Goal: Task Accomplishment & Management: Manage account settings

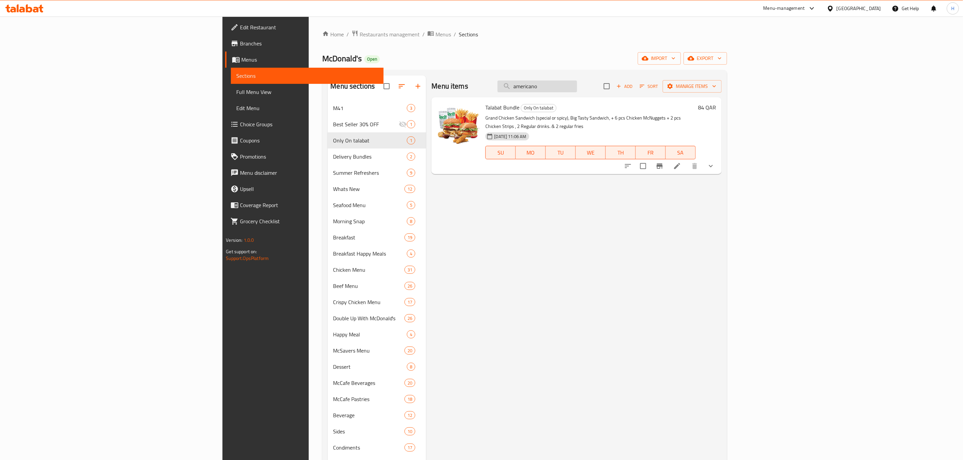
click at [577, 86] on input "americano" at bounding box center [537, 87] width 80 height 12
type input "americano"
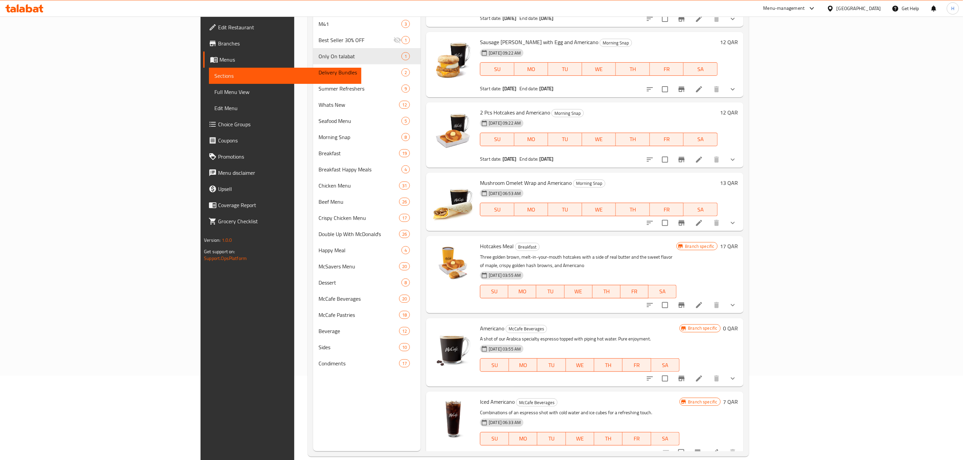
scroll to position [94, 0]
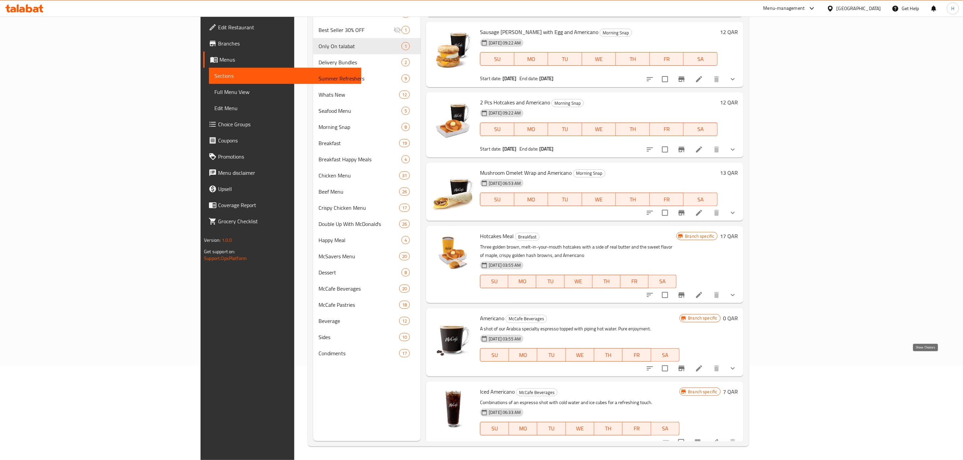
click at [737, 365] on icon "show more" at bounding box center [732, 369] width 8 height 8
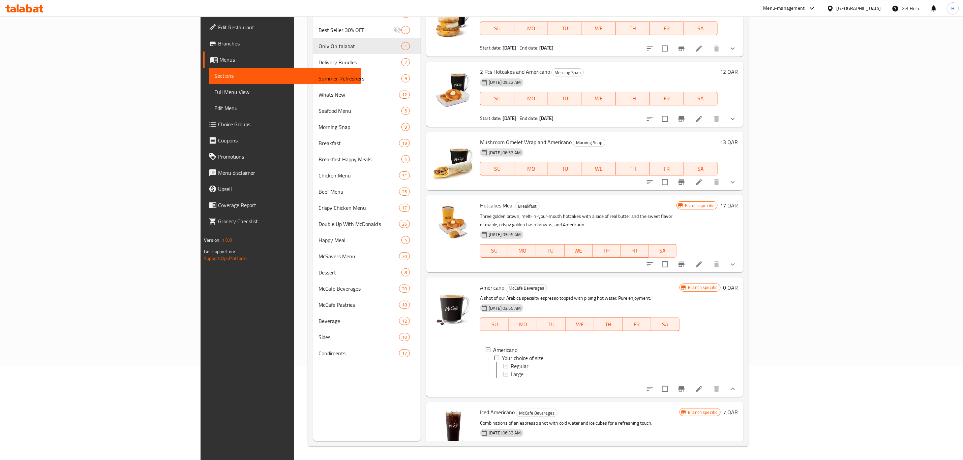
scroll to position [458, 0]
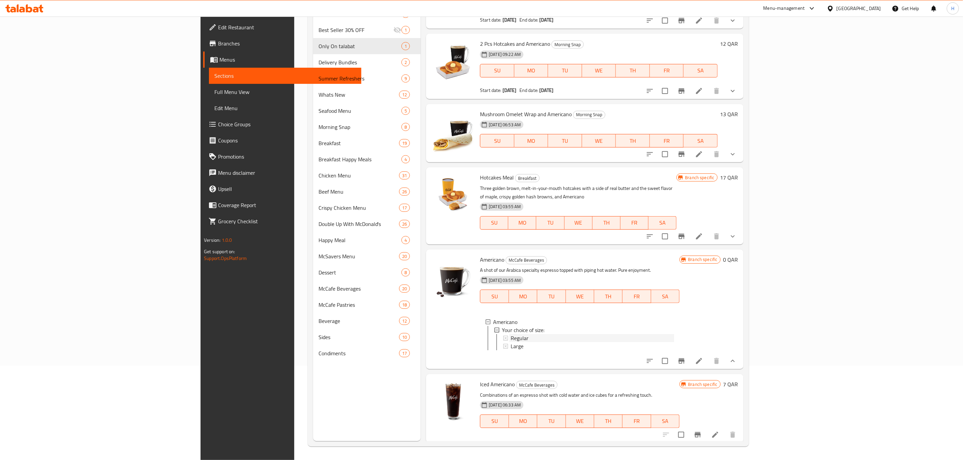
click at [510, 334] on span "Regular" at bounding box center [519, 338] width 18 height 8
click at [218, 124] on span "Choice Groups" at bounding box center [287, 124] width 138 height 8
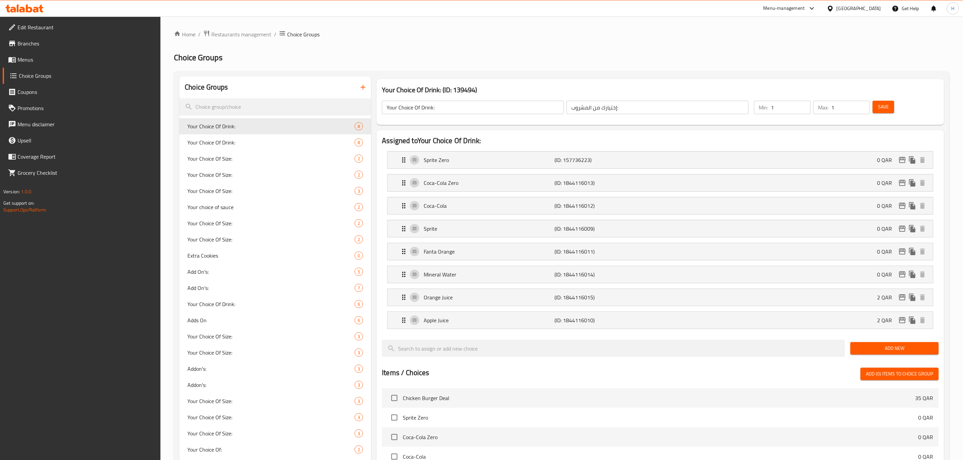
click at [367, 87] on icon "button" at bounding box center [363, 87] width 8 height 8
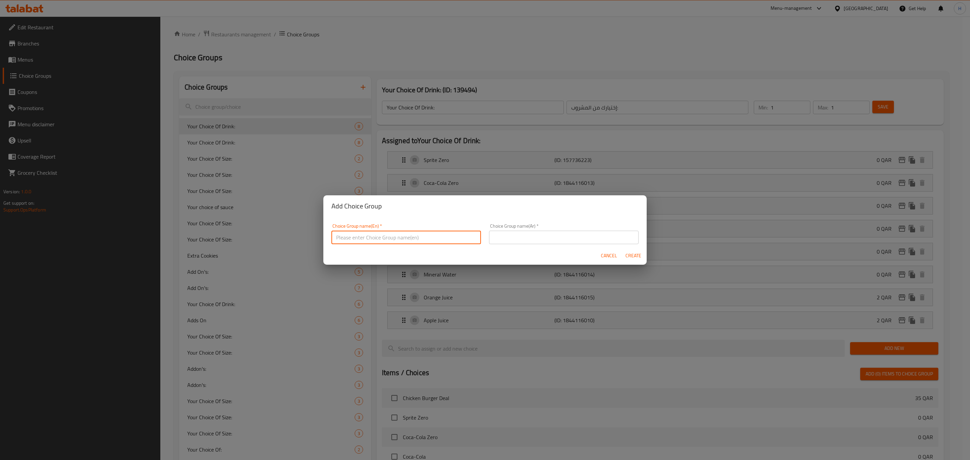
drag, startPoint x: 402, startPoint y: 241, endPoint x: 396, endPoint y: 240, distance: 6.1
click at [402, 241] on input "text" at bounding box center [407, 237] width 150 height 13
click at [397, 240] on input "Your Choice of Americano:" at bounding box center [407, 237] width 150 height 13
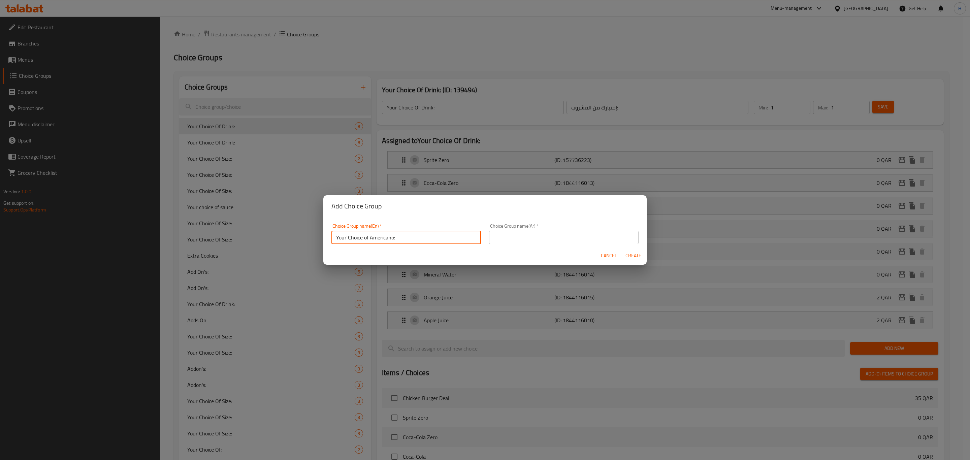
type input "Your Choice of Americano:"
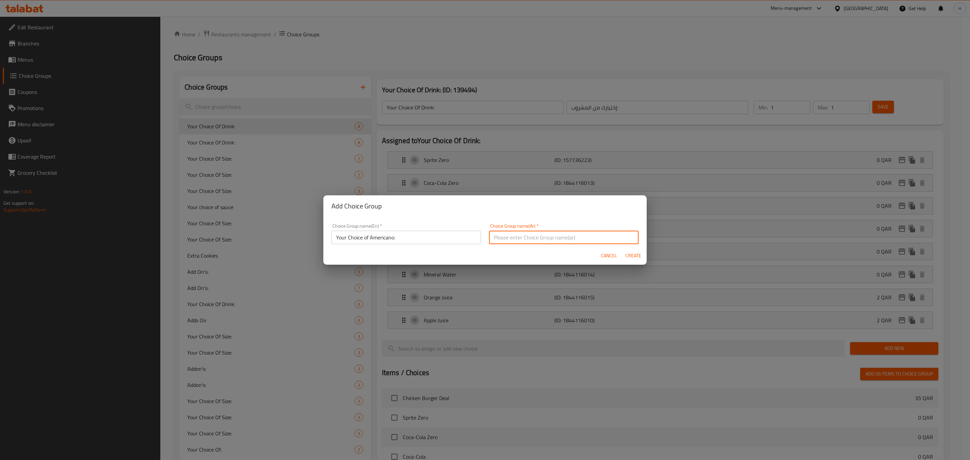
click at [504, 238] on input "text" at bounding box center [564, 237] width 150 height 13
type input "اختيارك من:"
click at [630, 257] on span "Create" at bounding box center [633, 256] width 16 height 8
type input "Your Choice of Americano:"
type input "اختيارك من:"
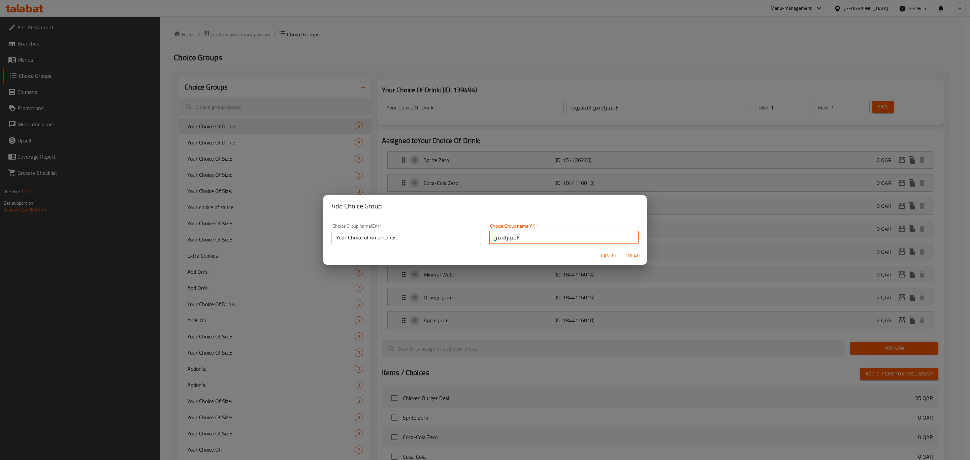
type input "0"
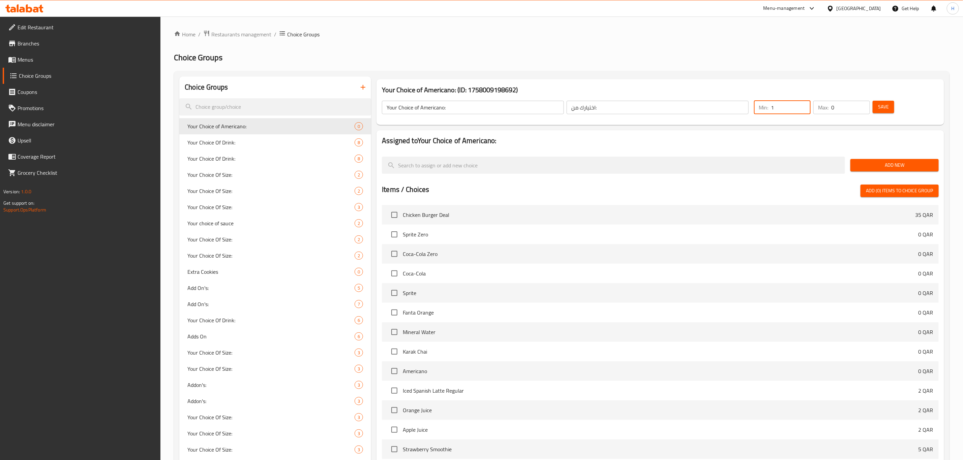
type input "1"
click at [803, 103] on input "1" at bounding box center [791, 107] width 40 height 13
type input "1"
click at [863, 105] on input "1" at bounding box center [850, 107] width 39 height 13
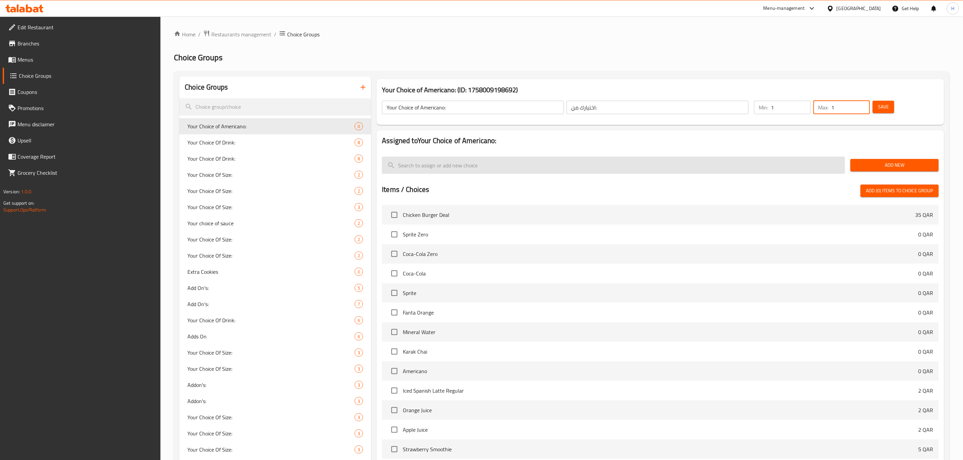
click at [518, 165] on input "search" at bounding box center [613, 165] width 463 height 17
click at [662, 167] on input "search" at bounding box center [613, 165] width 463 height 17
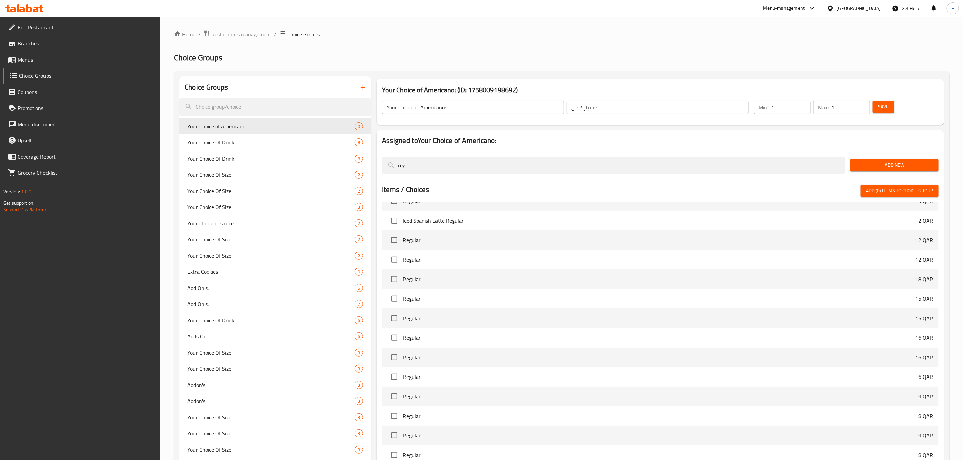
scroll to position [666, 0]
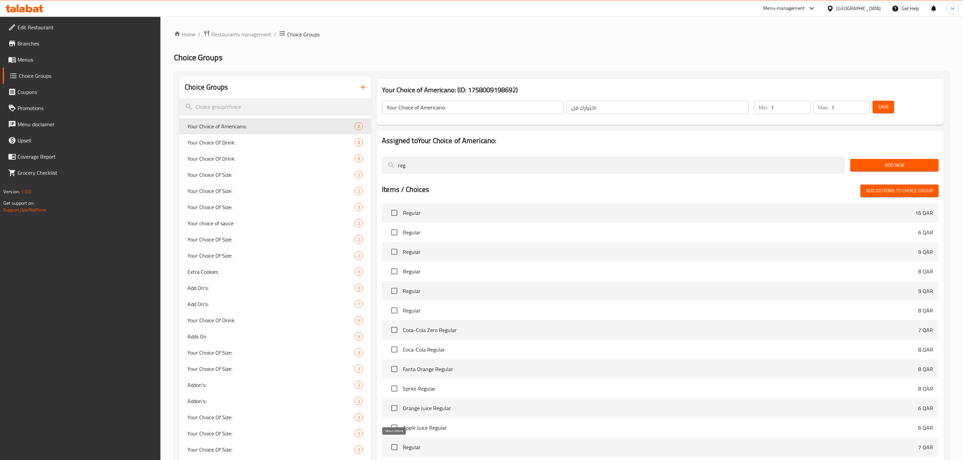
type input "reg"
click at [395, 450] on input "checkbox" at bounding box center [394, 447] width 14 height 14
checkbox input "true"
click at [472, 171] on input "reg" at bounding box center [613, 165] width 463 height 17
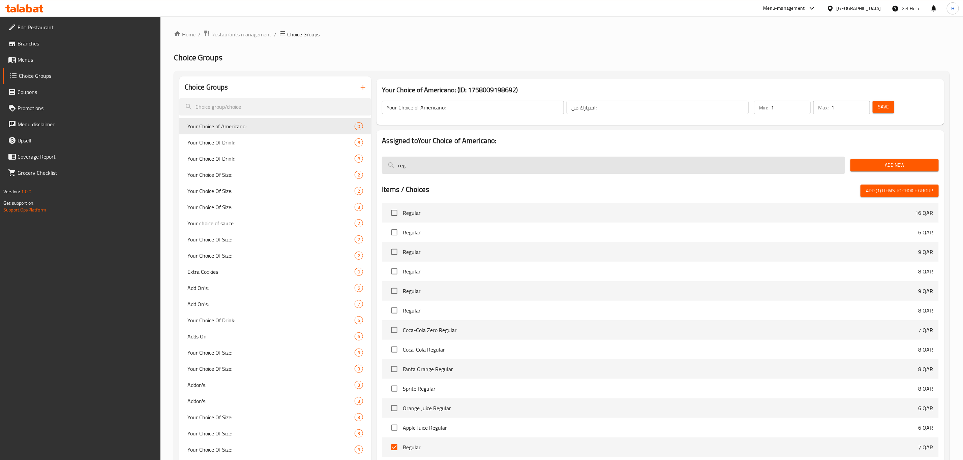
click at [472, 171] on input "reg" at bounding box center [613, 165] width 463 height 17
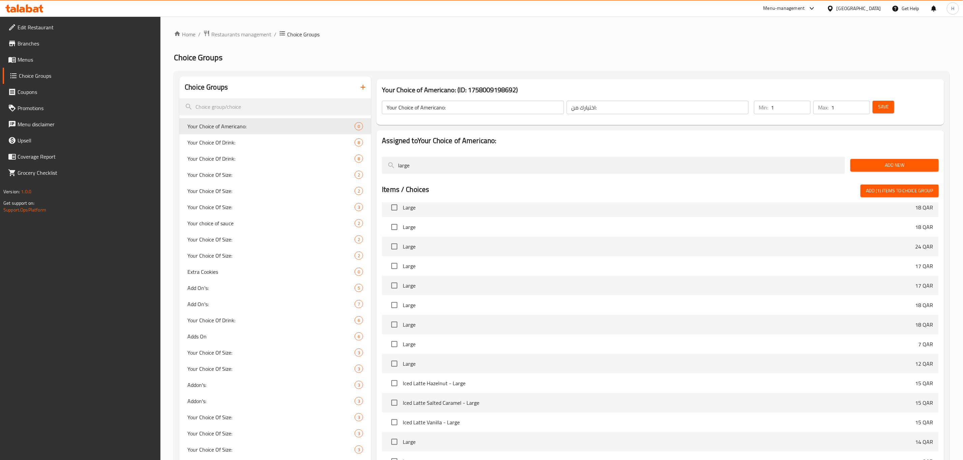
scroll to position [1336, 0]
type input "large"
click at [395, 347] on input "checkbox" at bounding box center [394, 345] width 14 height 14
click at [883, 192] on span "Add (2) items to choice group" at bounding box center [899, 191] width 67 height 8
checkbox input "false"
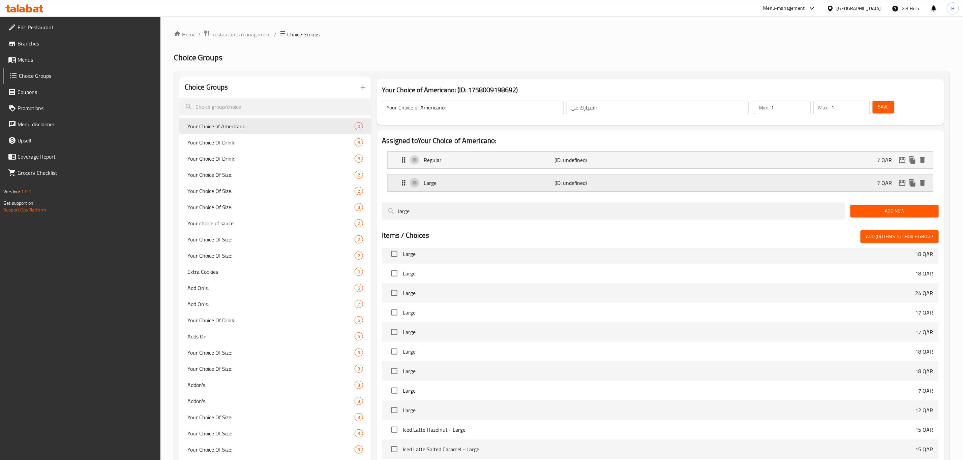
click at [673, 185] on div "Large (ID: undefined) 7 QAR" at bounding box center [662, 183] width 525 height 17
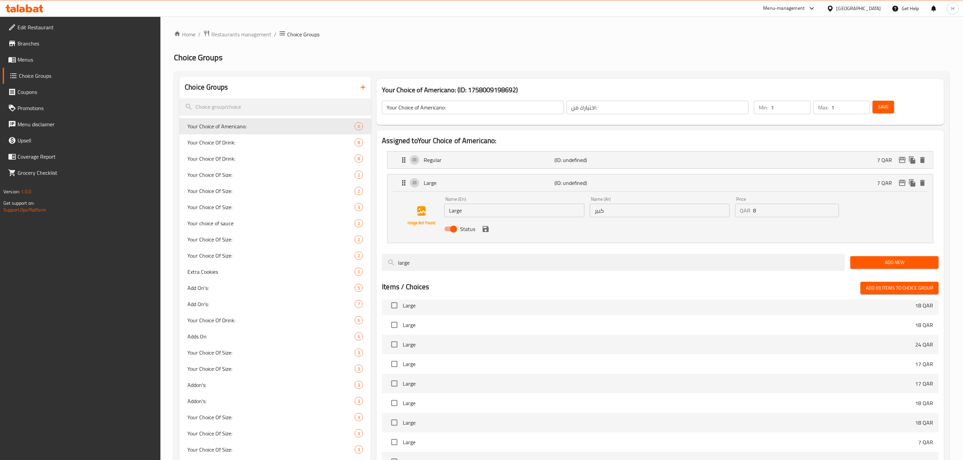
type input "8"
click at [831, 208] on input "8" at bounding box center [796, 210] width 86 height 13
click at [487, 232] on icon "save" at bounding box center [485, 229] width 6 height 6
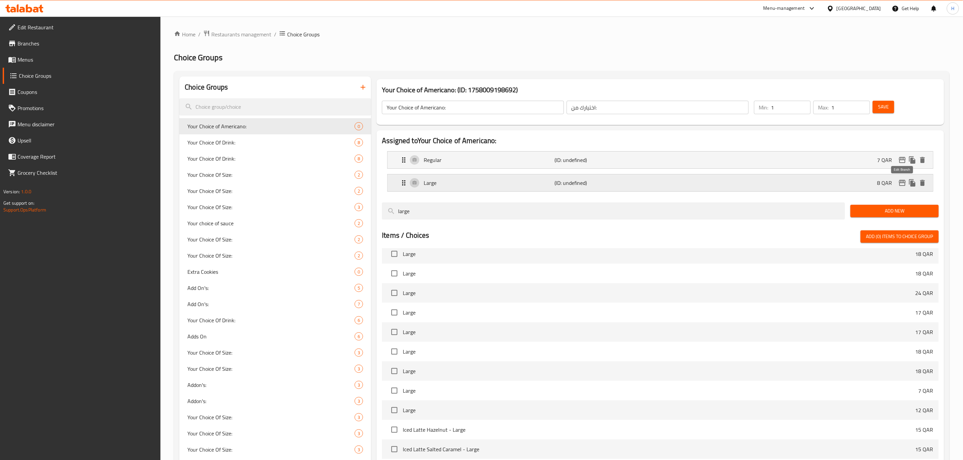
click at [903, 186] on icon "edit" at bounding box center [902, 183] width 7 height 6
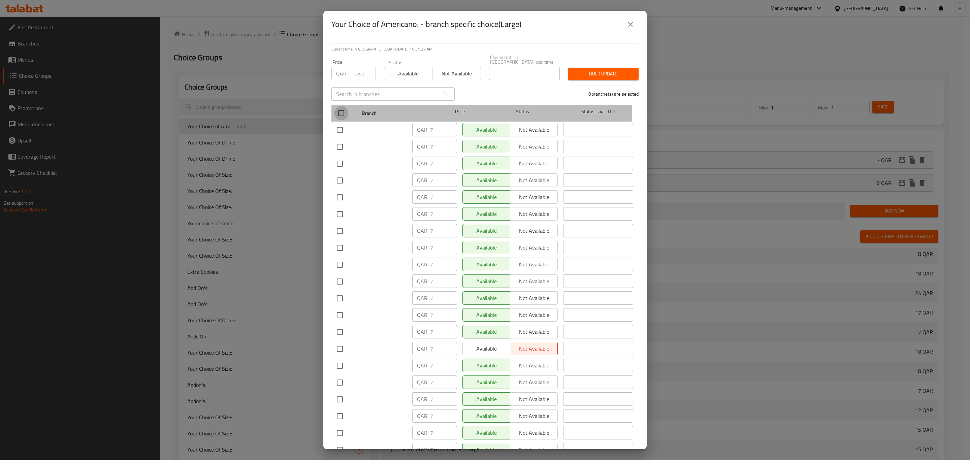
click at [340, 106] on input "checkbox" at bounding box center [341, 113] width 14 height 14
checkbox input "true"
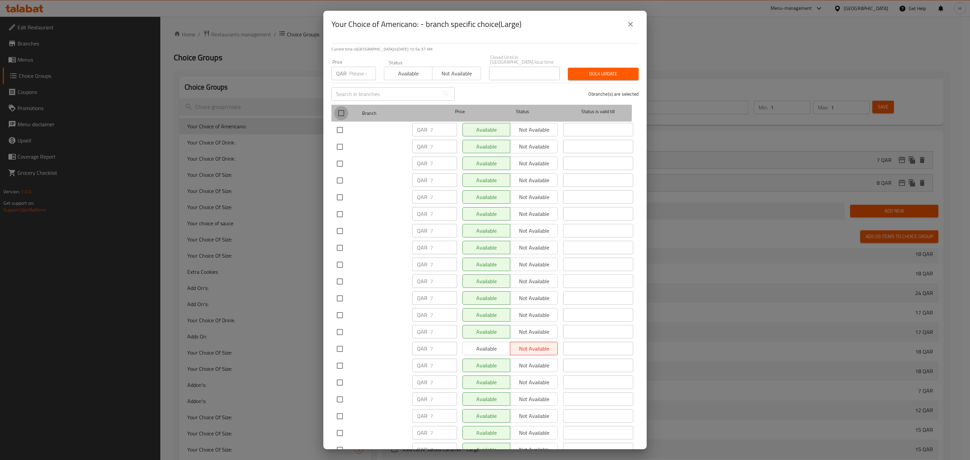
checkbox input "true"
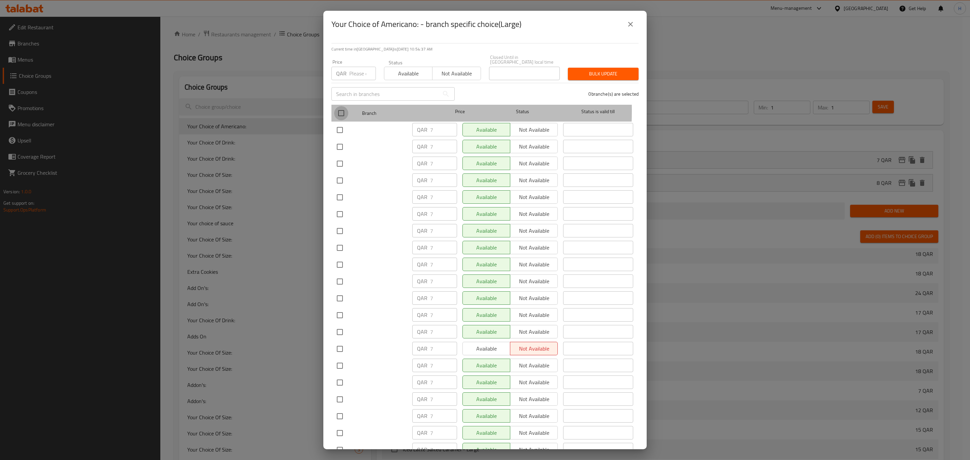
checkbox input "true"
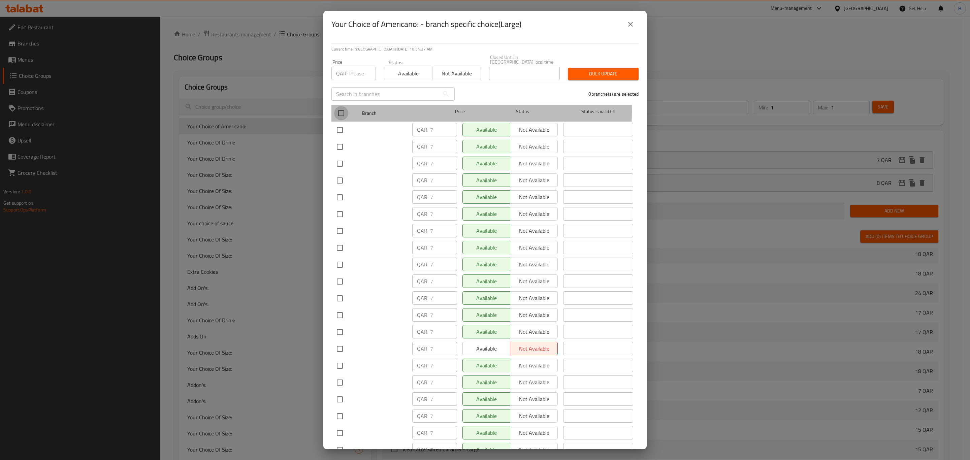
checkbox input "true"
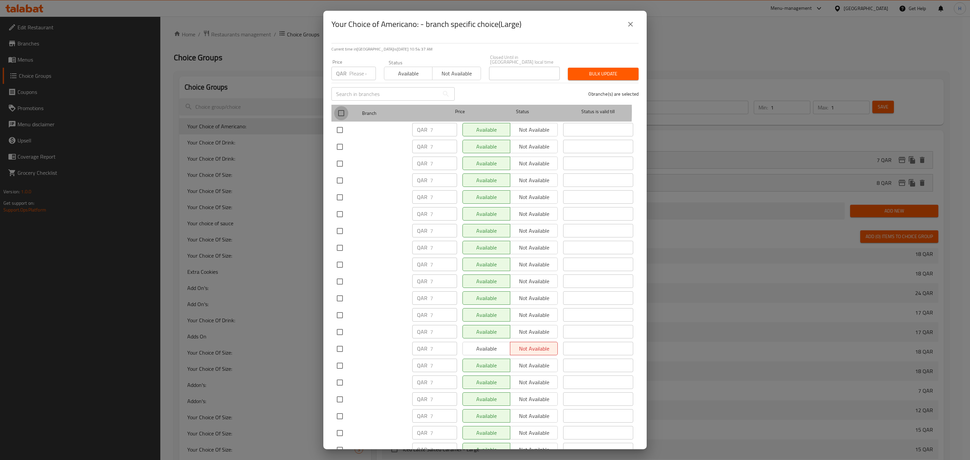
checkbox input "true"
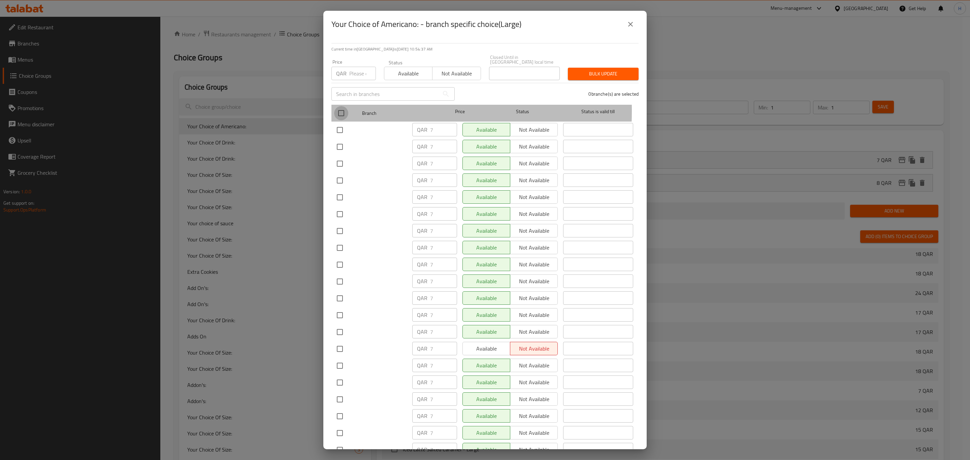
checkbox input "true"
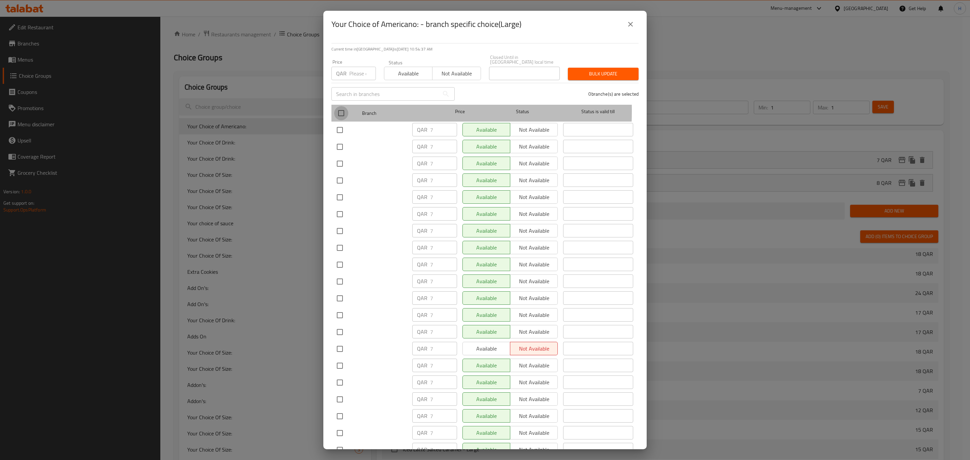
checkbox input "true"
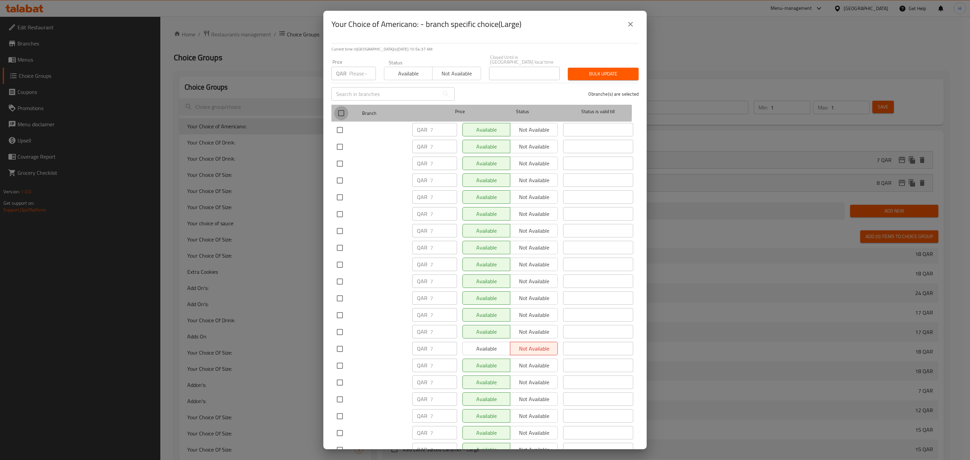
checkbox input "true"
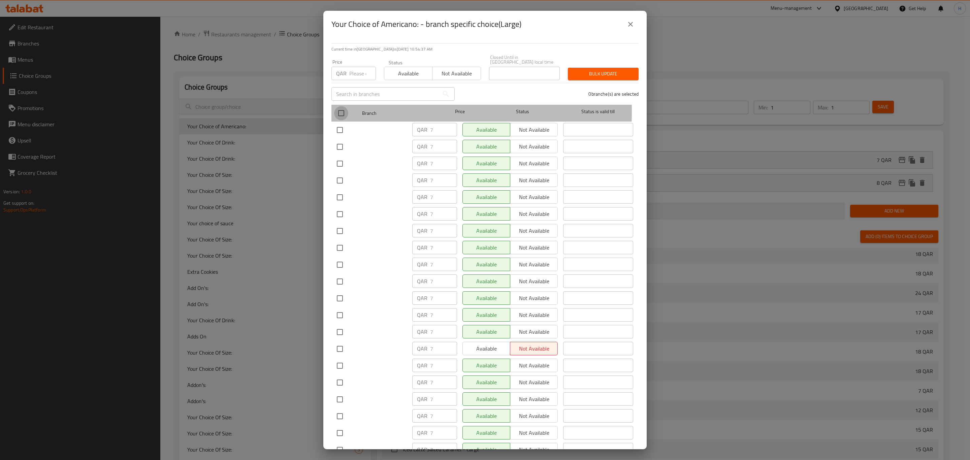
checkbox input "true"
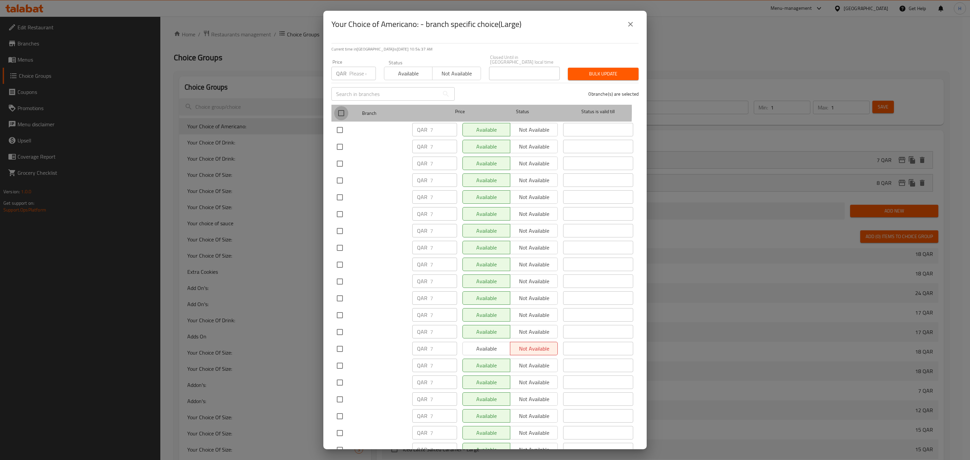
checkbox input "true"
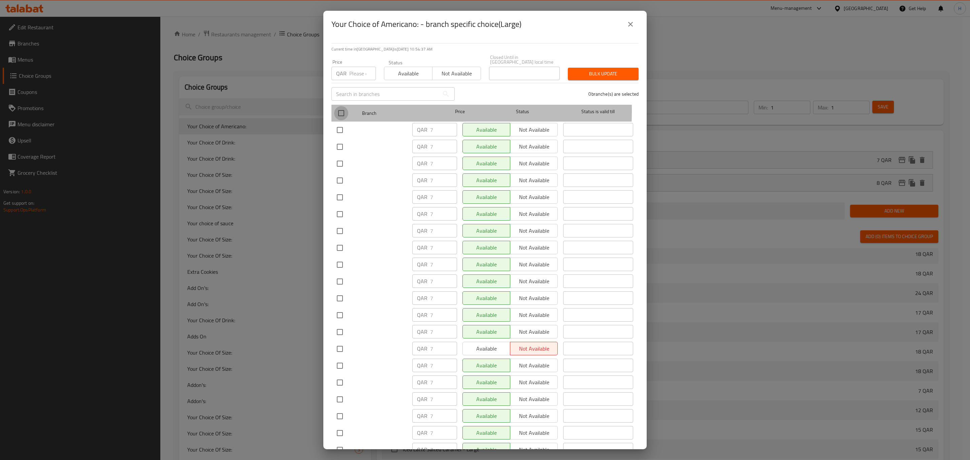
checkbox input "true"
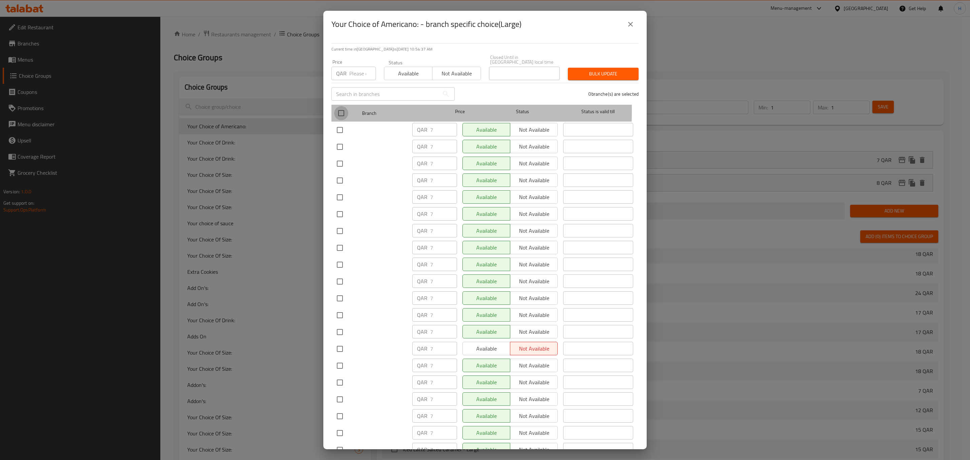
checkbox input "true"
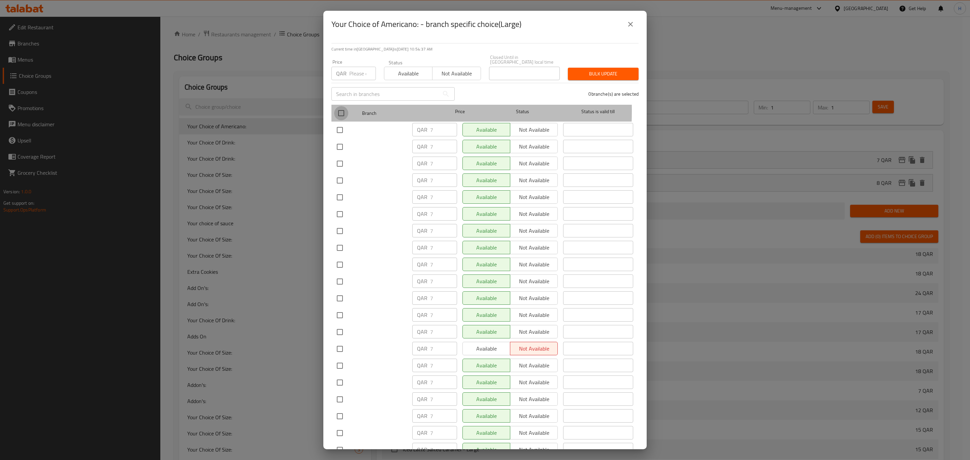
checkbox input "true"
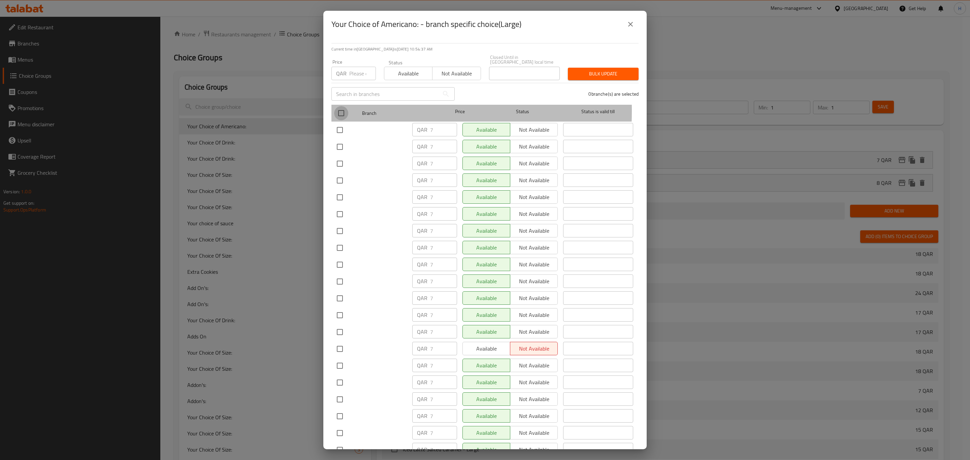
checkbox input "true"
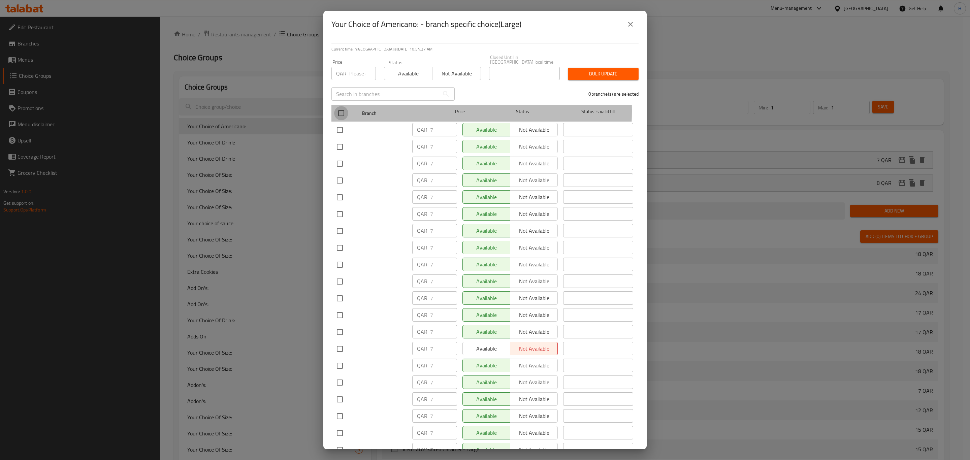
checkbox input "true"
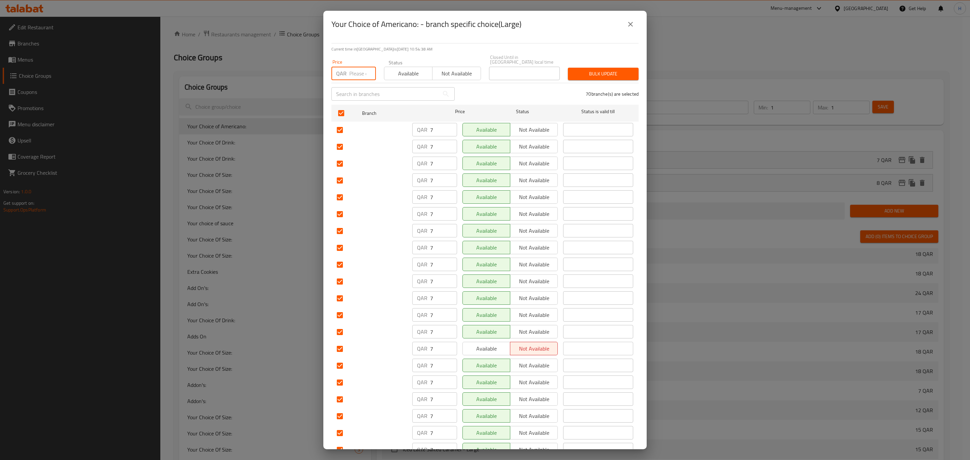
click at [361, 71] on input "number" at bounding box center [362, 73] width 27 height 13
type input "8"
click at [597, 64] on div "Bulk update" at bounding box center [603, 74] width 79 height 21
click at [594, 71] on span "Bulk update" at bounding box center [603, 74] width 60 height 8
click at [630, 23] on icon "close" at bounding box center [630, 24] width 5 height 5
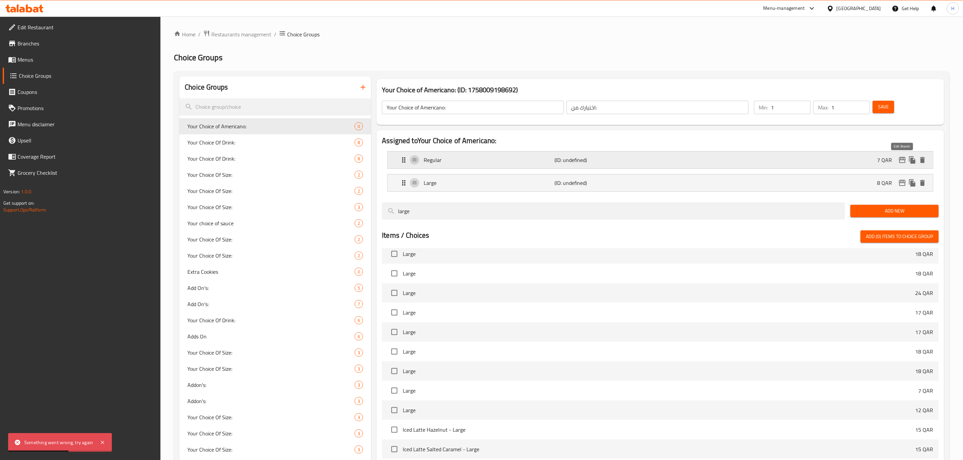
click at [902, 160] on icon "edit" at bounding box center [902, 160] width 7 height 6
click at [885, 107] on span "Save" at bounding box center [883, 107] width 11 height 8
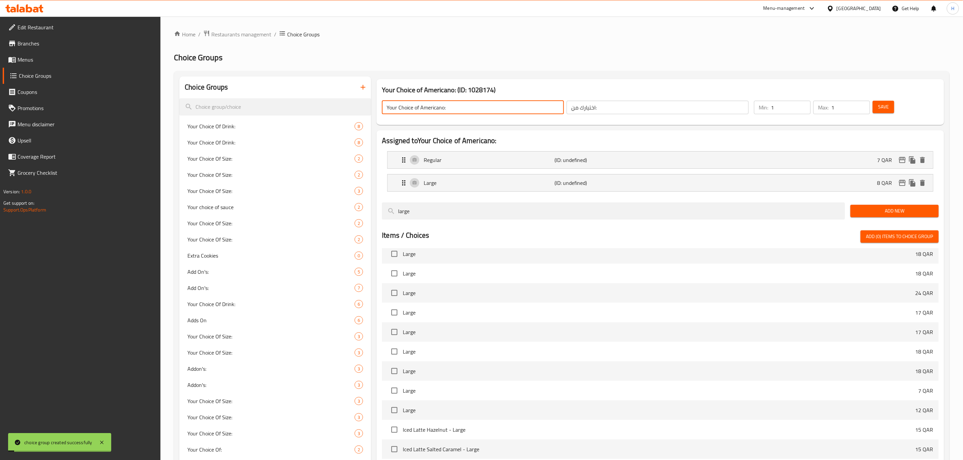
click at [457, 104] on input "Your Choice of Americano:" at bounding box center [473, 107] width 182 height 13
click at [19, 62] on span "Menus" at bounding box center [87, 60] width 138 height 8
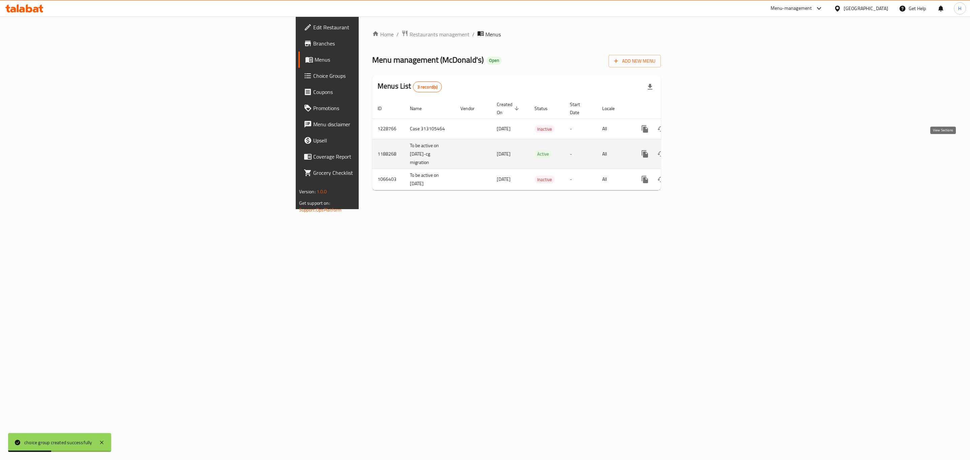
click at [702, 146] on link "enhanced table" at bounding box center [694, 154] width 16 height 16
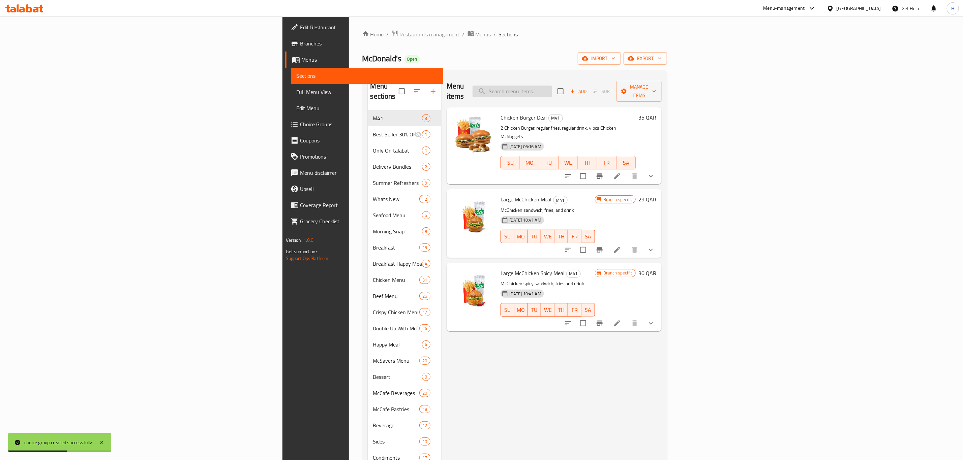
click at [552, 86] on input "search" at bounding box center [512, 92] width 80 height 12
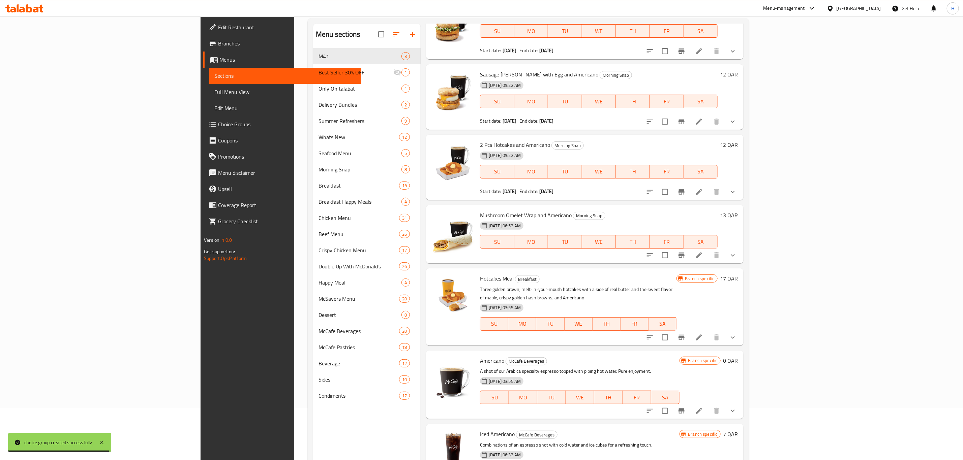
scroll to position [94, 0]
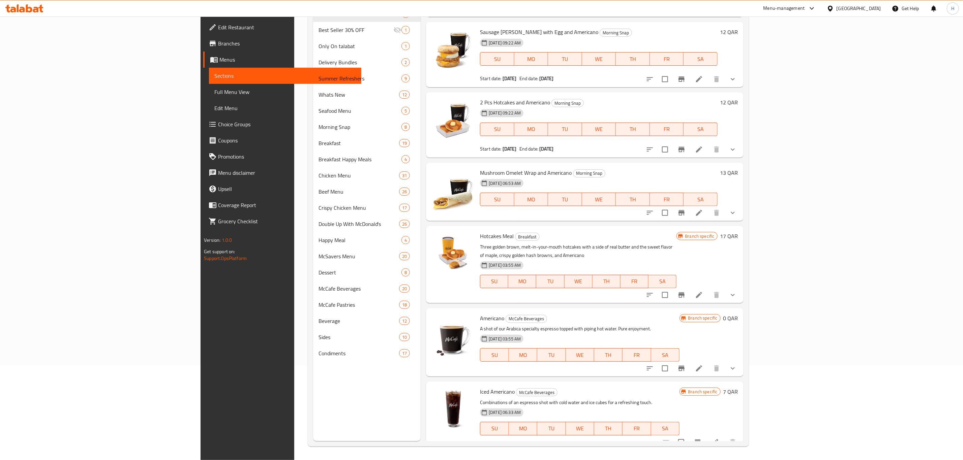
type input "americano"
click at [702, 366] on icon at bounding box center [699, 369] width 6 height 6
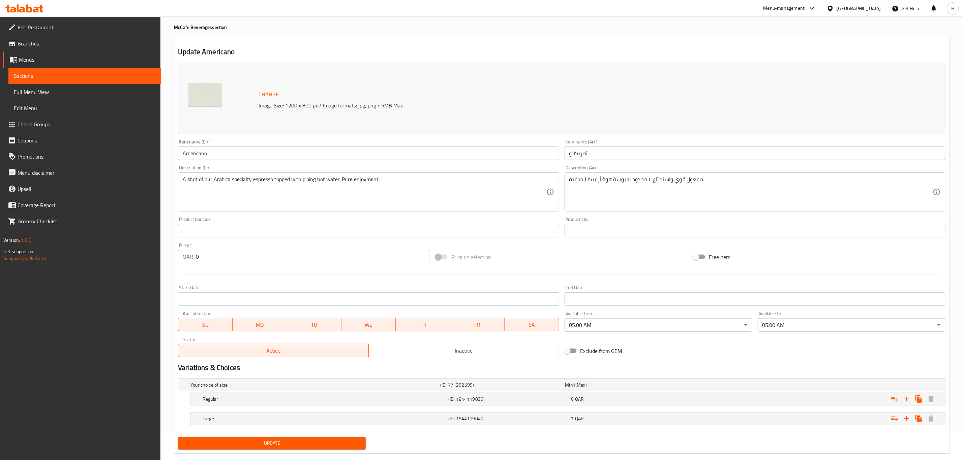
scroll to position [41, 0]
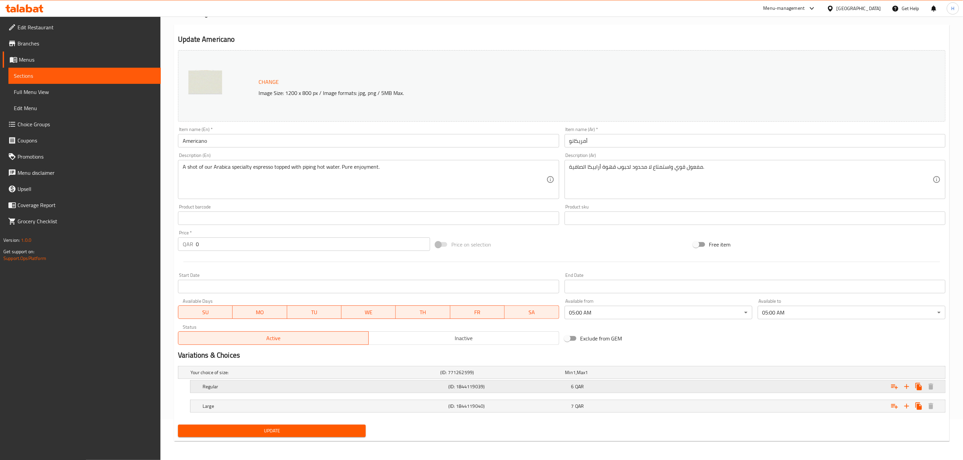
click at [506, 381] on div "Regular (ID: 1844119039) 6 QAR" at bounding box center [569, 386] width 737 height 15
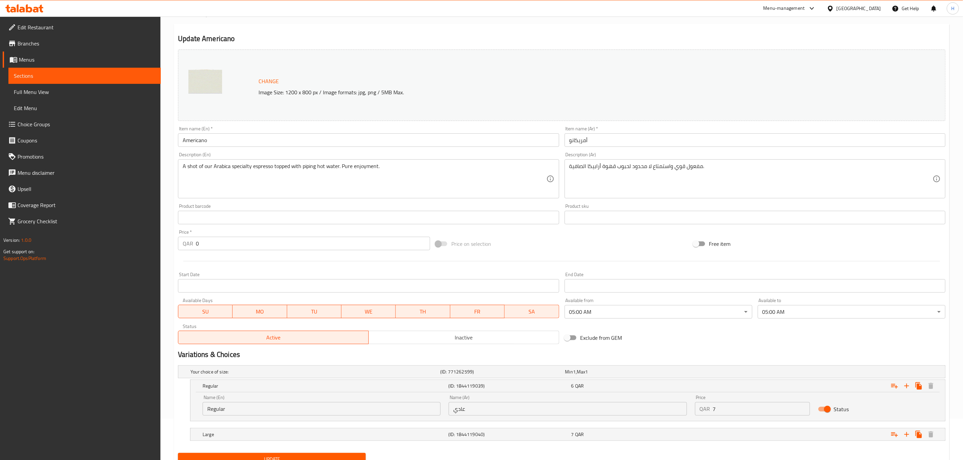
type input "7"
click at [802, 407] on input "7" at bounding box center [761, 408] width 97 height 13
click at [652, 432] on div "7 QAR" at bounding box center [631, 434] width 120 height 7
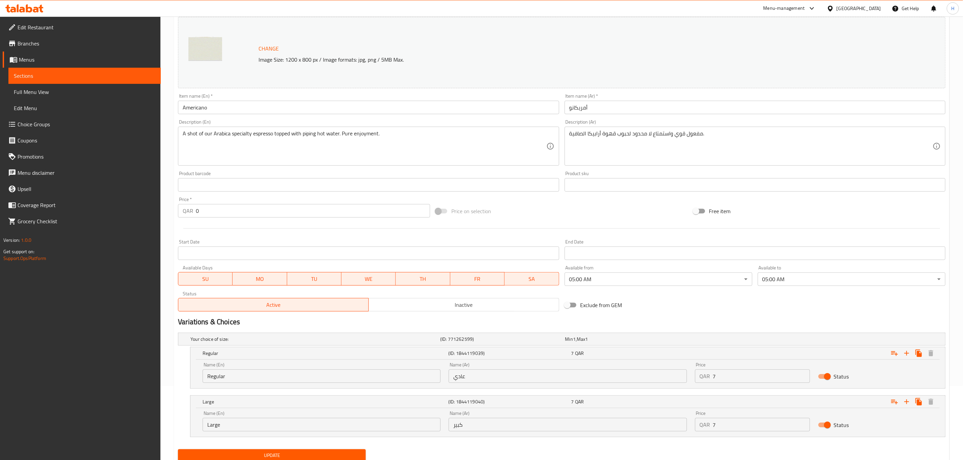
scroll to position [92, 0]
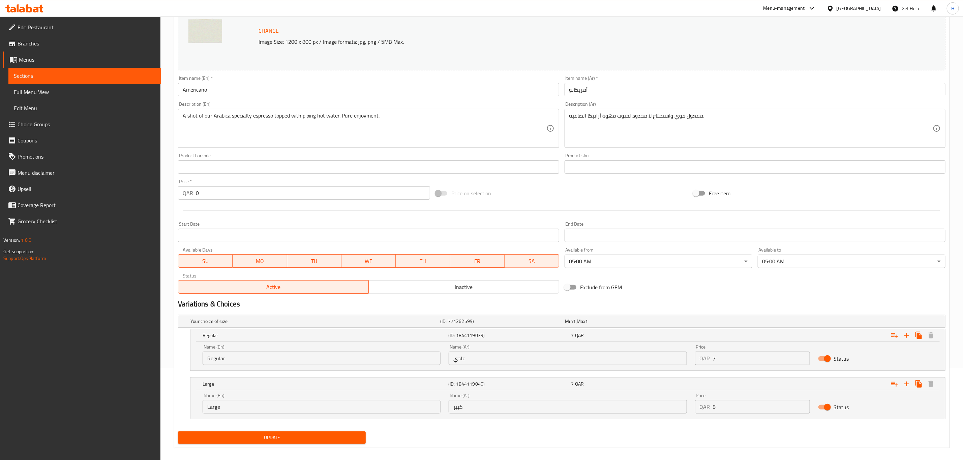
type input "8"
click at [801, 404] on input "8" at bounding box center [761, 406] width 97 height 13
click at [600, 431] on div "Update" at bounding box center [561, 438] width 773 height 18
click at [307, 442] on span "Update" at bounding box center [271, 438] width 177 height 8
click at [805, 6] on div "Menu-management" at bounding box center [783, 8] width 41 height 8
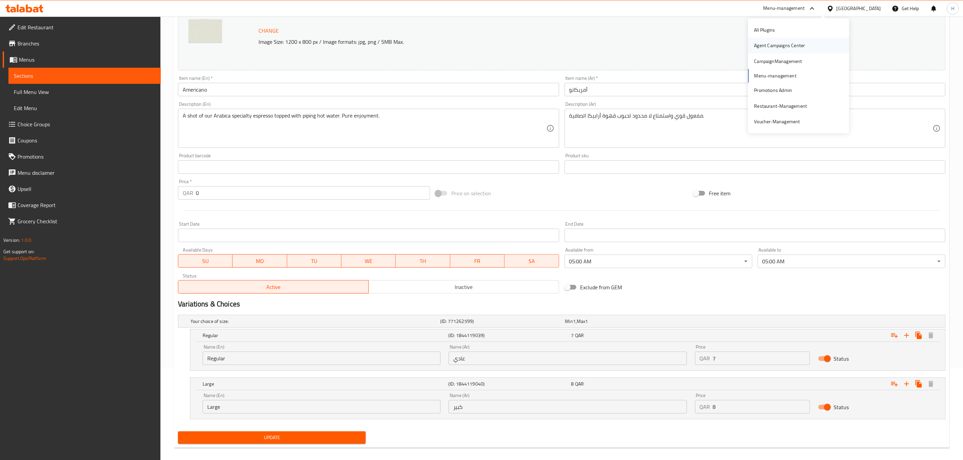
click at [777, 43] on div "Agent Campaigns Center" at bounding box center [779, 45] width 51 height 7
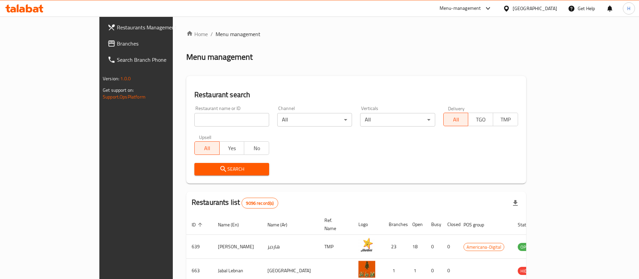
click at [216, 117] on input "search" at bounding box center [231, 119] width 75 height 13
type input "[PERSON_NAME]"
click button "Search" at bounding box center [231, 169] width 75 height 12
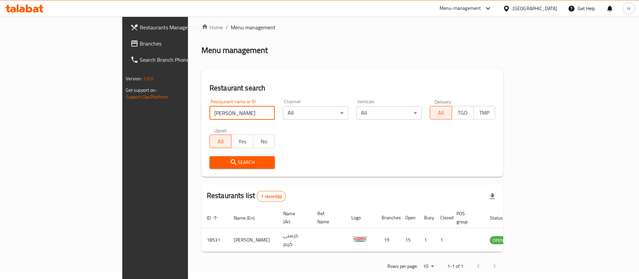
scroll to position [9, 0]
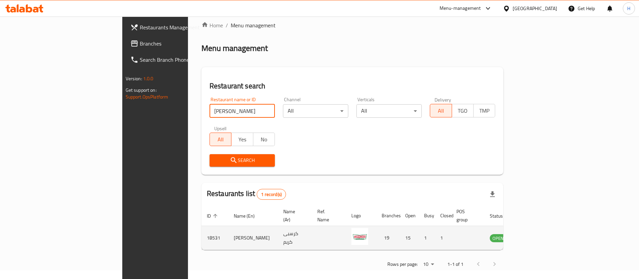
drag, startPoint x: 604, startPoint y: 222, endPoint x: 602, endPoint y: 226, distance: 4.4
click at [543, 226] on td "enhanced table" at bounding box center [531, 238] width 23 height 24
click at [533, 233] on icon "enhanced table" at bounding box center [529, 237] width 8 height 8
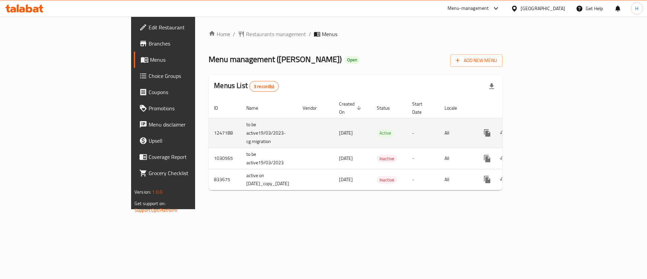
click at [540, 129] on icon "enhanced table" at bounding box center [536, 133] width 8 height 8
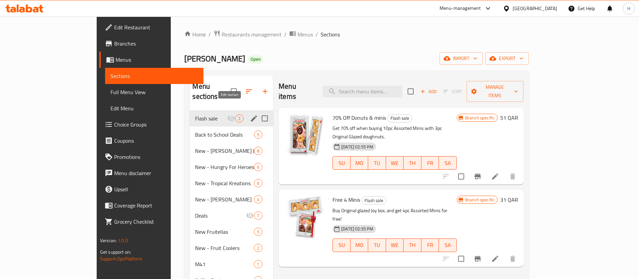
click at [250, 114] on icon "edit" at bounding box center [254, 118] width 8 height 8
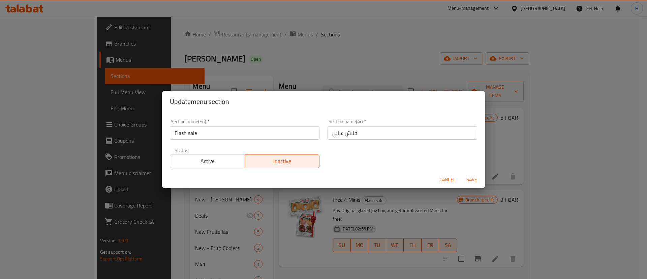
drag, startPoint x: 201, startPoint y: 164, endPoint x: 247, endPoint y: 166, distance: 45.5
click at [203, 164] on span "Active" at bounding box center [207, 161] width 69 height 10
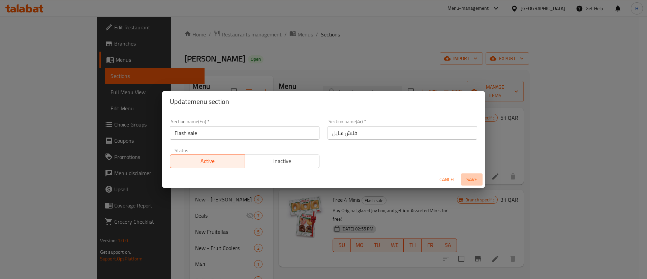
click at [473, 180] on span "Save" at bounding box center [472, 179] width 16 height 8
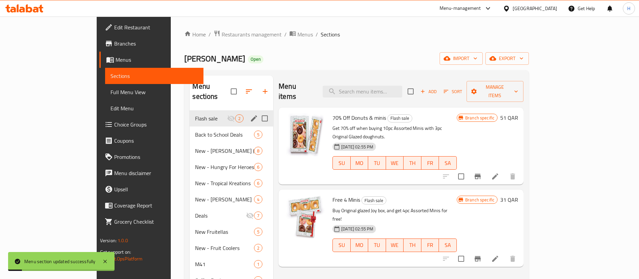
click at [486, 168] on button "Branch-specific-item" at bounding box center [478, 176] width 16 height 16
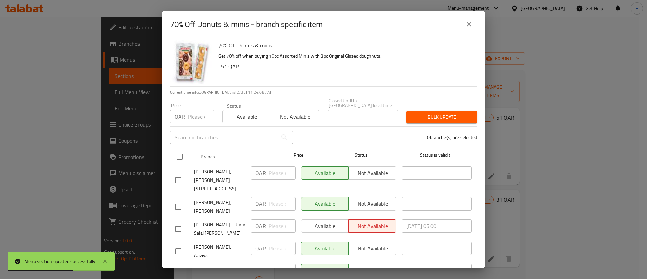
click at [182, 151] on input "checkbox" at bounding box center [180, 156] width 14 height 14
checkbox input "true"
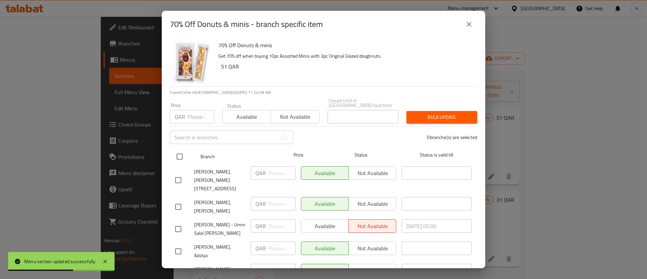
checkbox input "true"
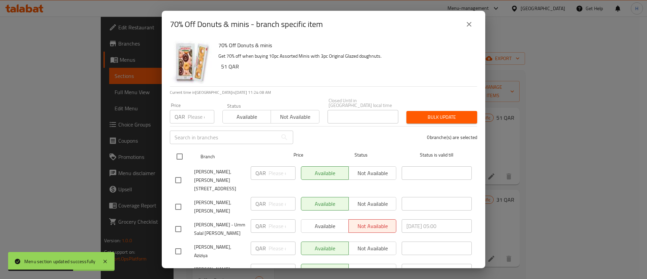
checkbox input "true"
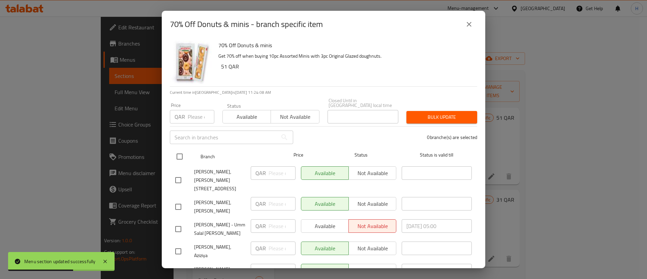
checkbox input "true"
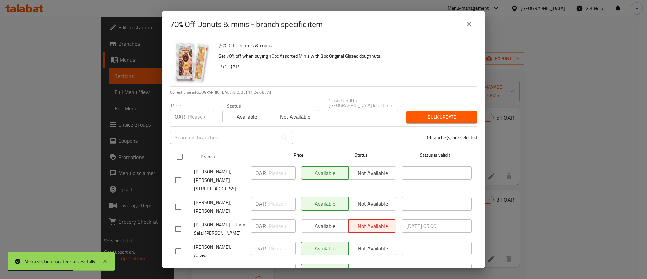
checkbox input "true"
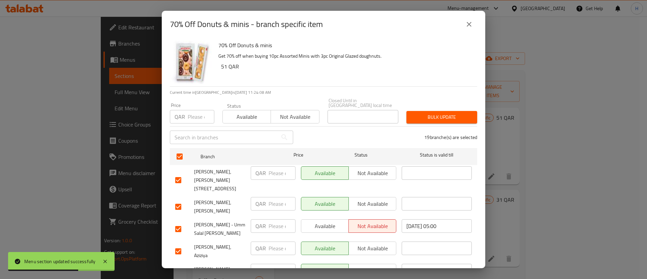
click at [227, 113] on span "Available" at bounding box center [246, 117] width 43 height 10
click at [422, 113] on span "Bulk update" at bounding box center [442, 117] width 60 height 8
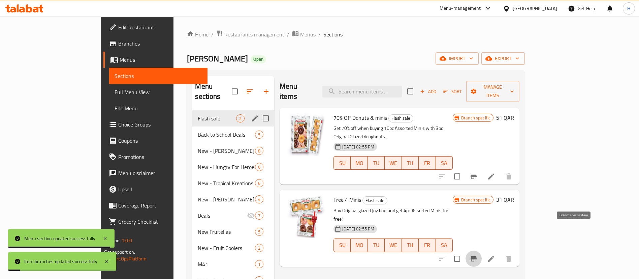
click at [478, 254] on icon "Branch-specific-item" at bounding box center [474, 258] width 8 height 8
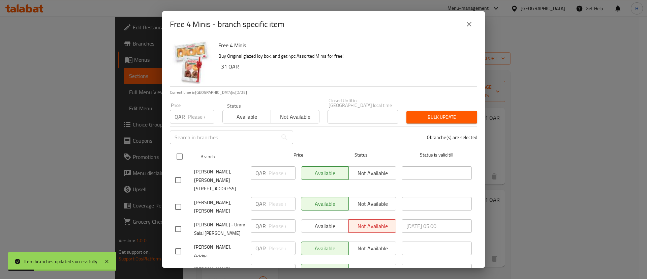
click at [181, 153] on input "checkbox" at bounding box center [180, 156] width 14 height 14
checkbox input "true"
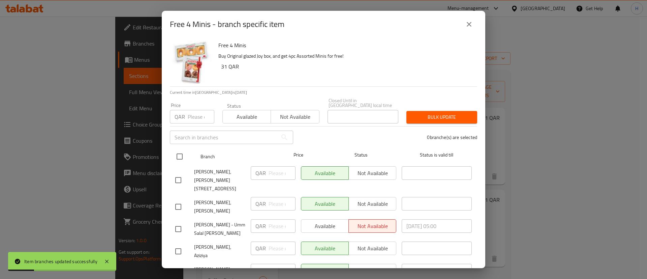
checkbox input "true"
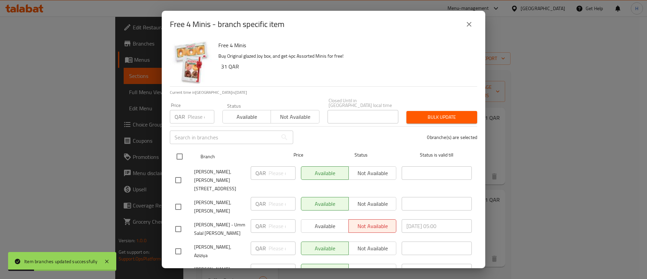
checkbox input "true"
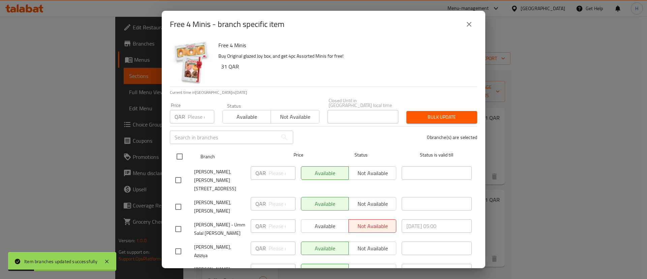
checkbox input "true"
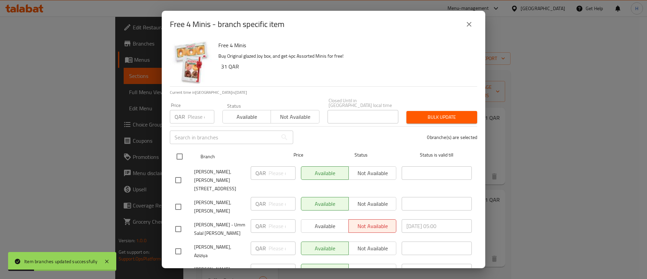
checkbox input "true"
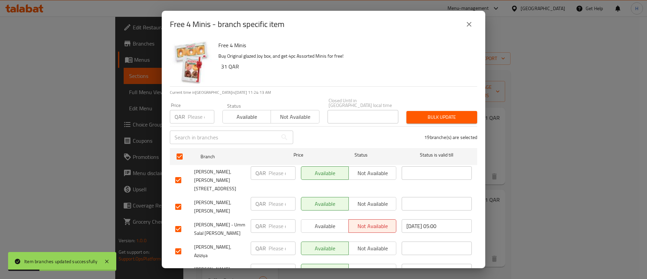
click at [231, 120] on div "Status Available Not available" at bounding box center [270, 113] width 105 height 28
click at [237, 115] on span "Available" at bounding box center [246, 117] width 43 height 10
click at [438, 116] on span "Bulk update" at bounding box center [442, 117] width 60 height 8
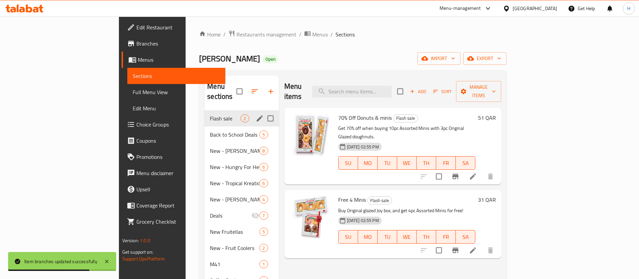
click at [481, 9] on div "Menu-management" at bounding box center [460, 8] width 41 height 8
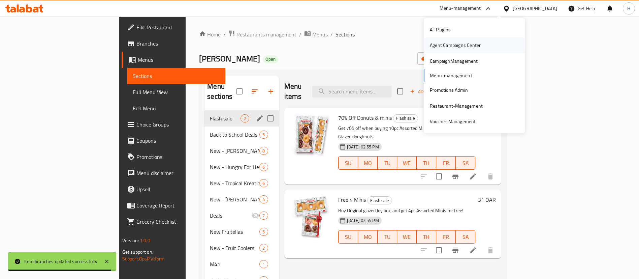
click at [453, 51] on div "Agent Campaigns Center" at bounding box center [456, 44] width 62 height 15
